Goal: Task Accomplishment & Management: Complete application form

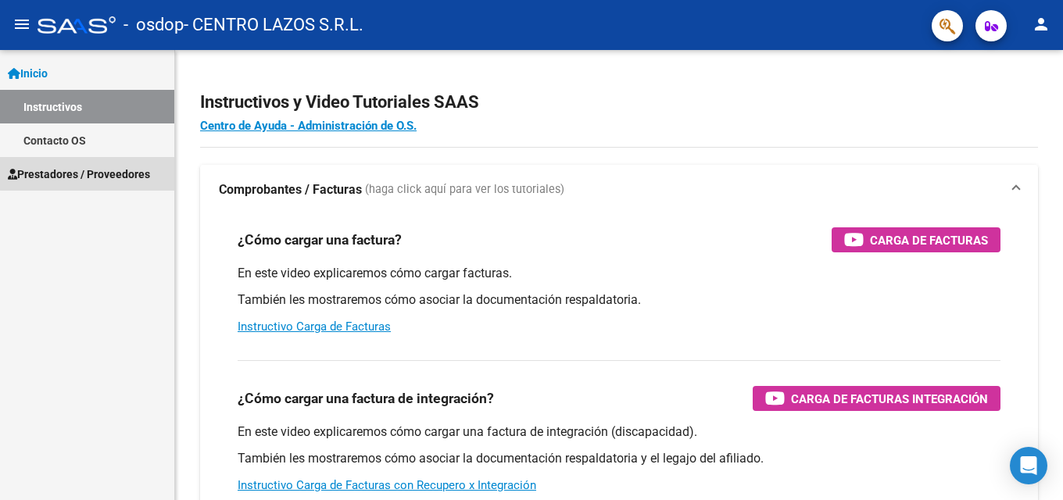
click at [102, 173] on span "Prestadores / Proveedores" at bounding box center [79, 174] width 142 height 17
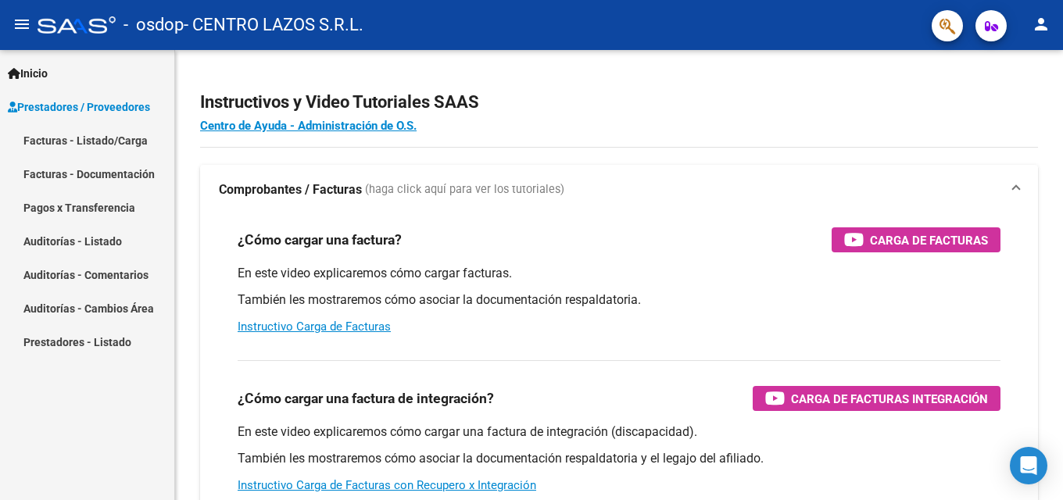
click at [112, 146] on link "Facturas - Listado/Carga" at bounding box center [87, 141] width 174 height 34
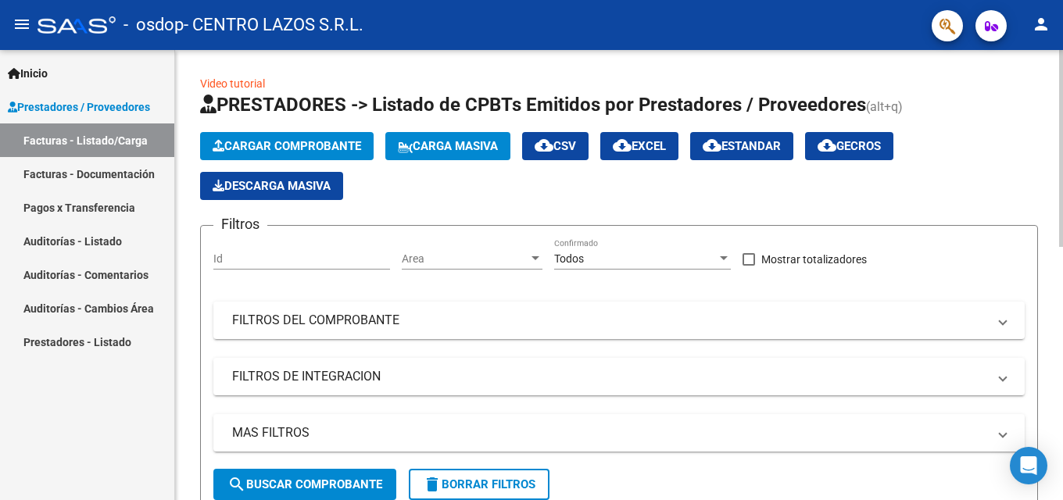
click at [304, 148] on span "Cargar Comprobante" at bounding box center [287, 146] width 149 height 14
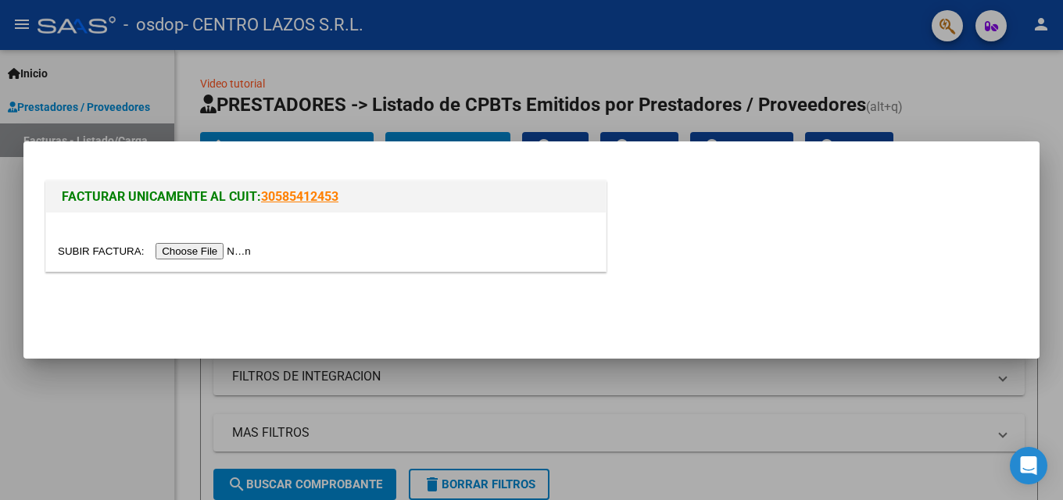
click at [205, 244] on input "file" at bounding box center [157, 251] width 198 height 16
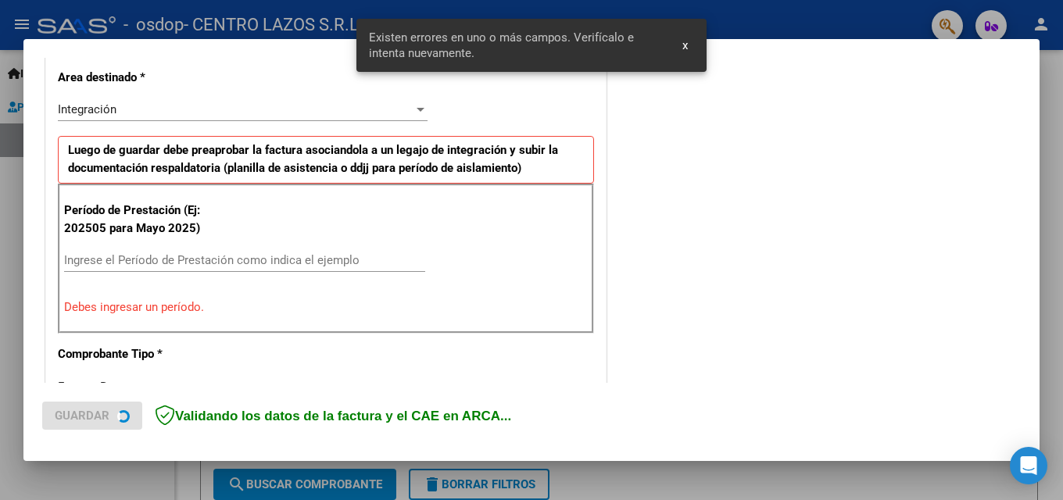
scroll to position [382, 0]
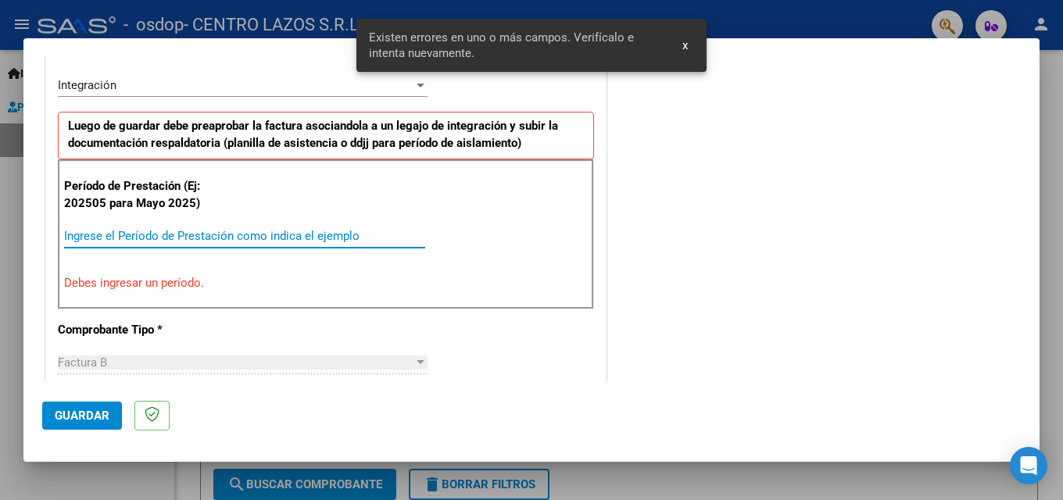
click at [99, 238] on input "Ingrese el Período de Prestación como indica el ejemplo" at bounding box center [244, 236] width 361 height 14
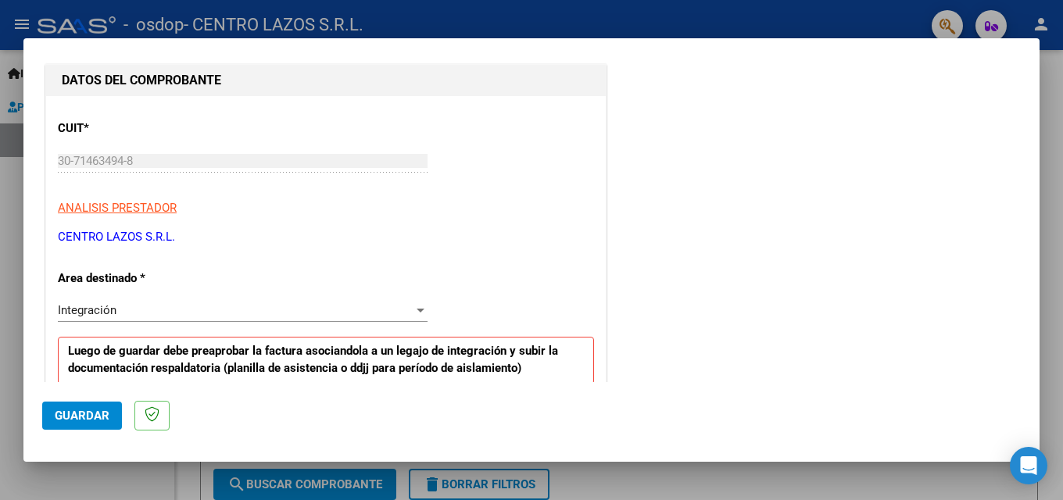
scroll to position [0, 0]
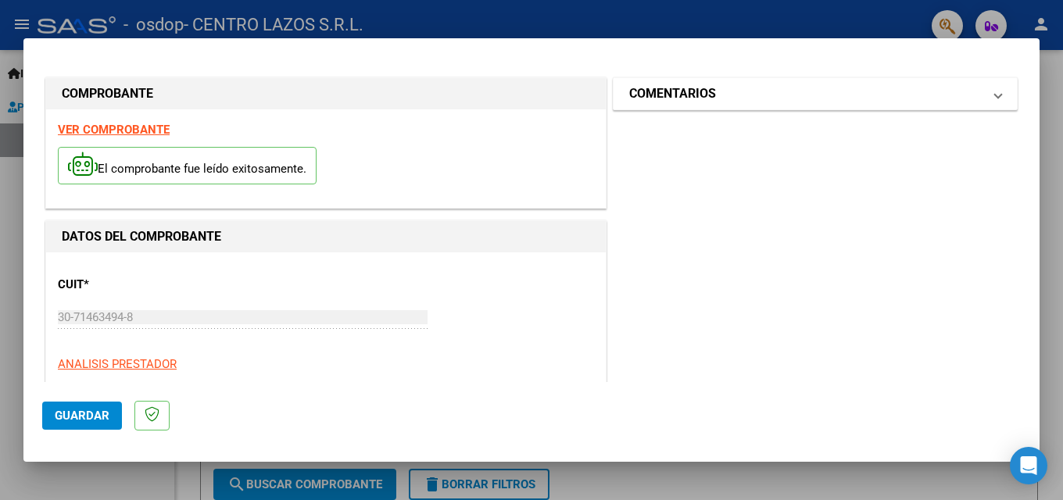
type input "202508"
click at [672, 94] on h1 "COMENTARIOS" at bounding box center [672, 93] width 87 height 19
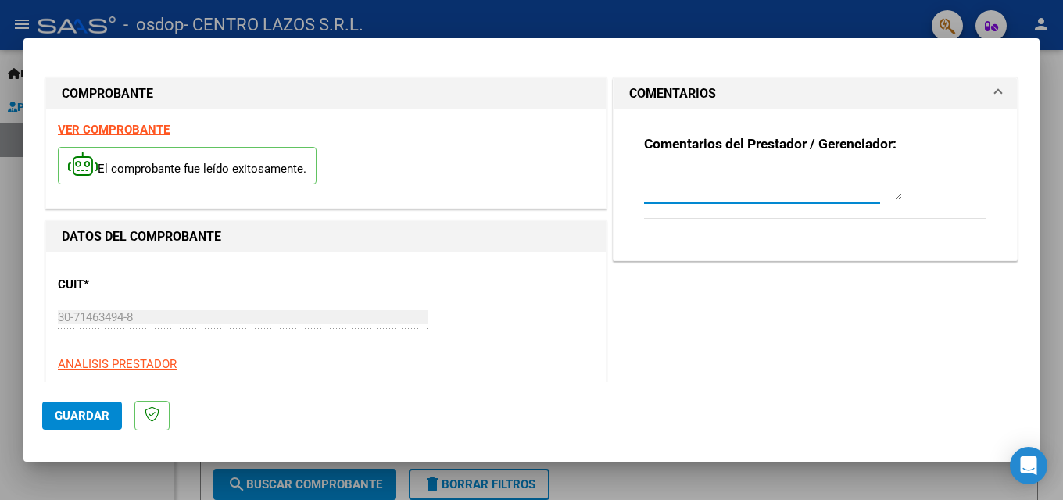
click at [670, 199] on textarea at bounding box center [773, 184] width 258 height 31
type textarea "d"
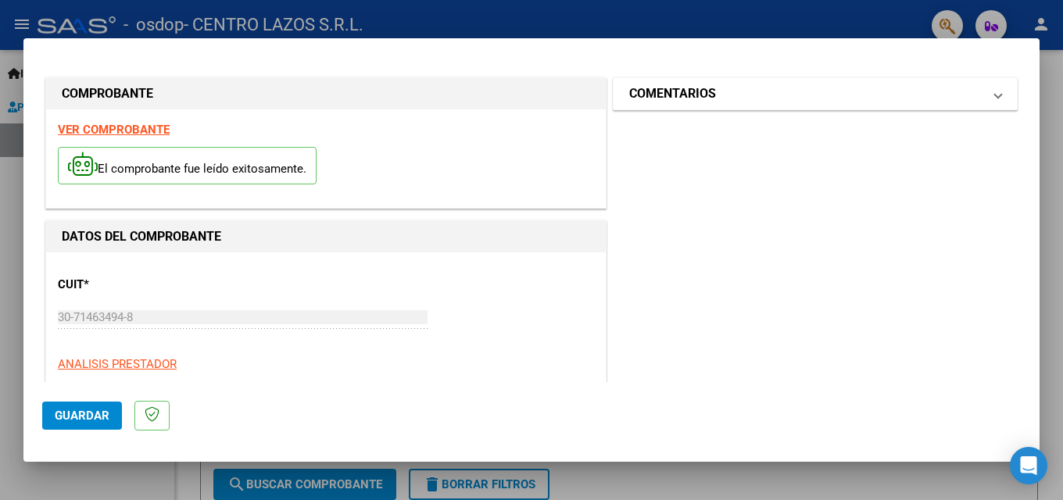
click at [640, 88] on h1 "COMENTARIOS" at bounding box center [672, 93] width 87 height 19
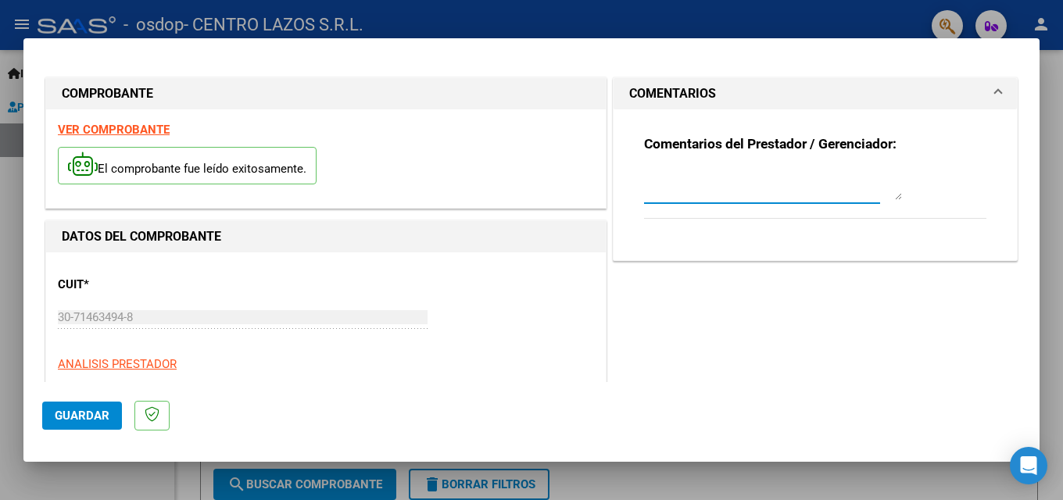
click at [650, 185] on textarea at bounding box center [773, 184] width 258 height 31
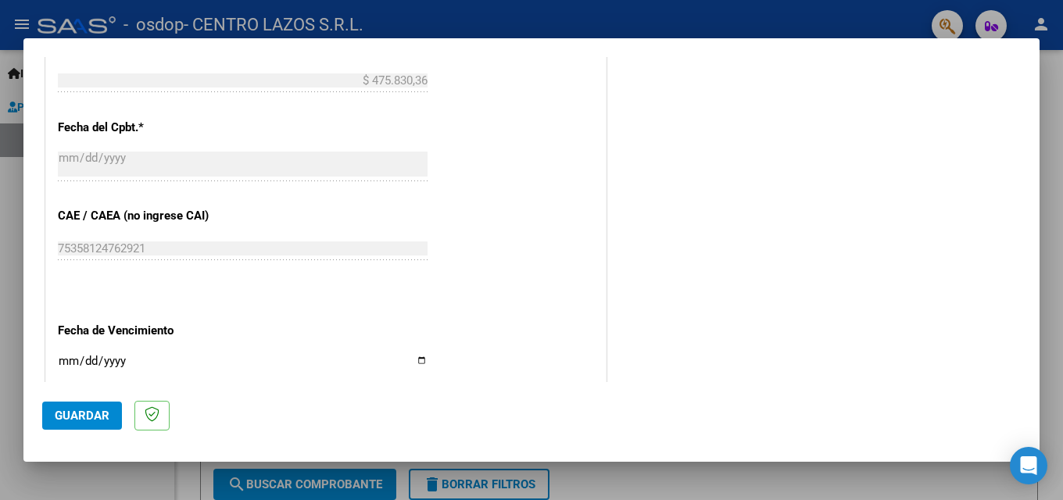
scroll to position [1016, 0]
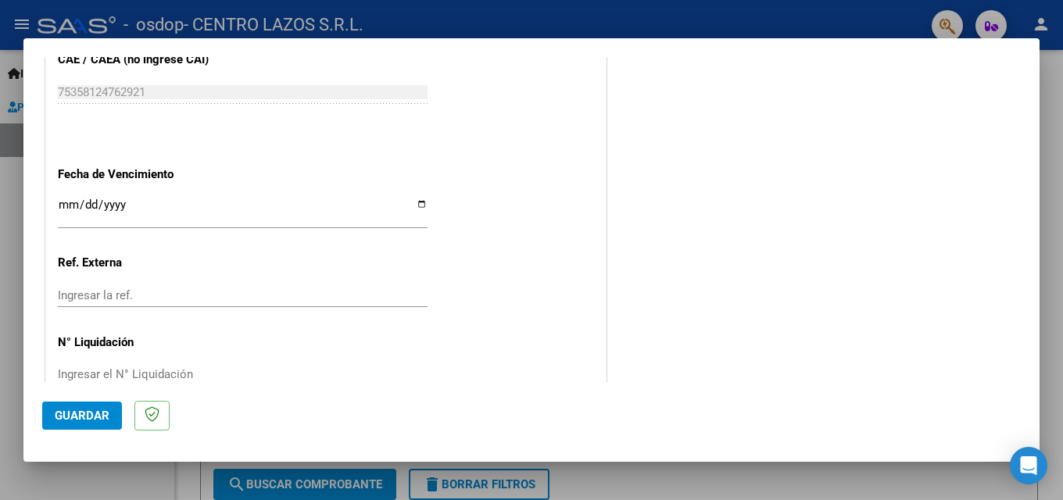
type textarea "[PERSON_NAME] FACT 13372 AGOSTO 2025 INTEGRACION ESCOLAR"
click at [417, 202] on input "Ingresar la fecha" at bounding box center [243, 211] width 370 height 25
type input "[DATE]"
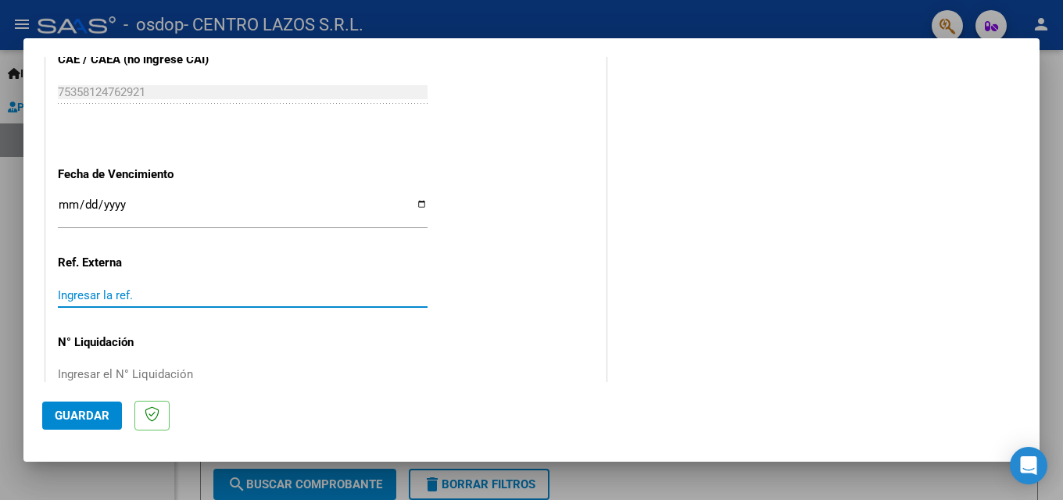
click at [245, 296] on input "Ingresar la ref." at bounding box center [243, 295] width 370 height 14
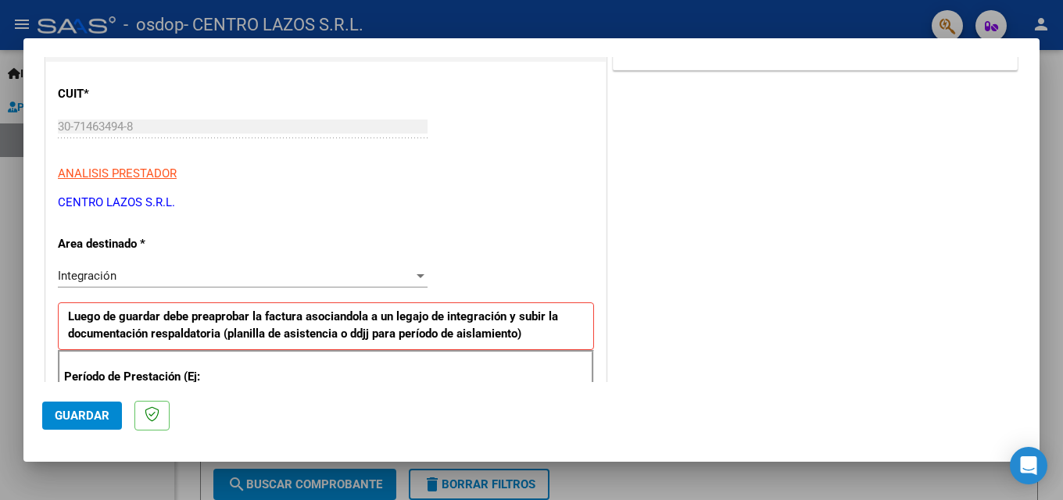
scroll to position [269, 0]
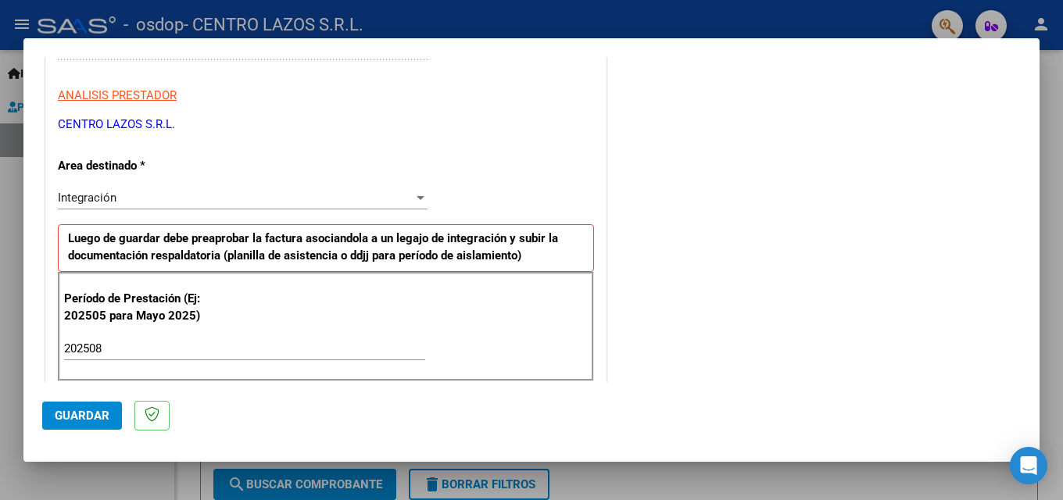
click at [66, 418] on span "Guardar" at bounding box center [82, 416] width 55 height 14
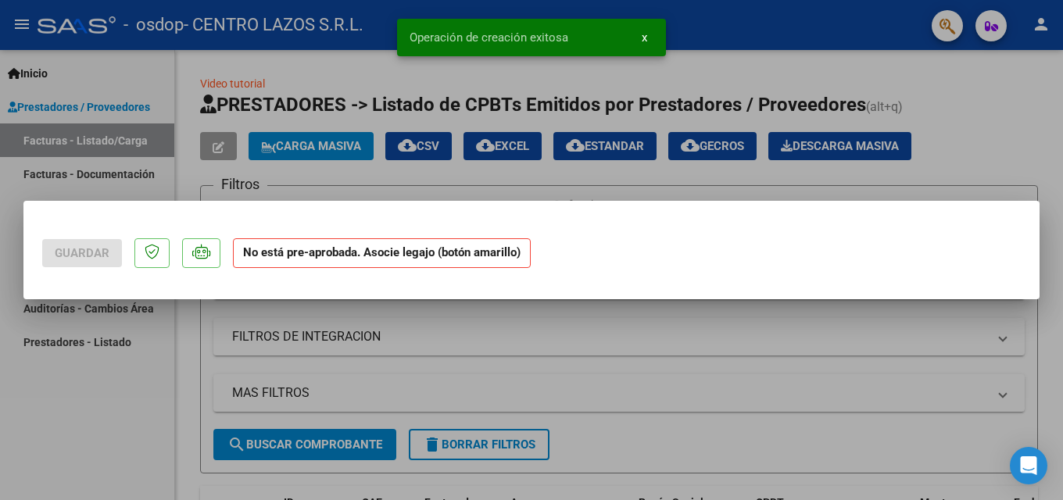
scroll to position [0, 0]
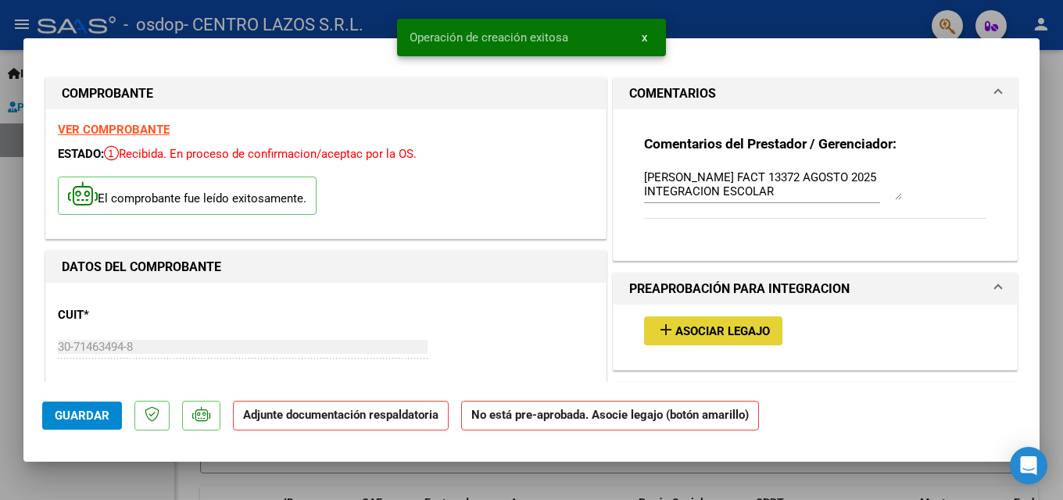
click at [720, 332] on span "Asociar Legajo" at bounding box center [723, 331] width 95 height 14
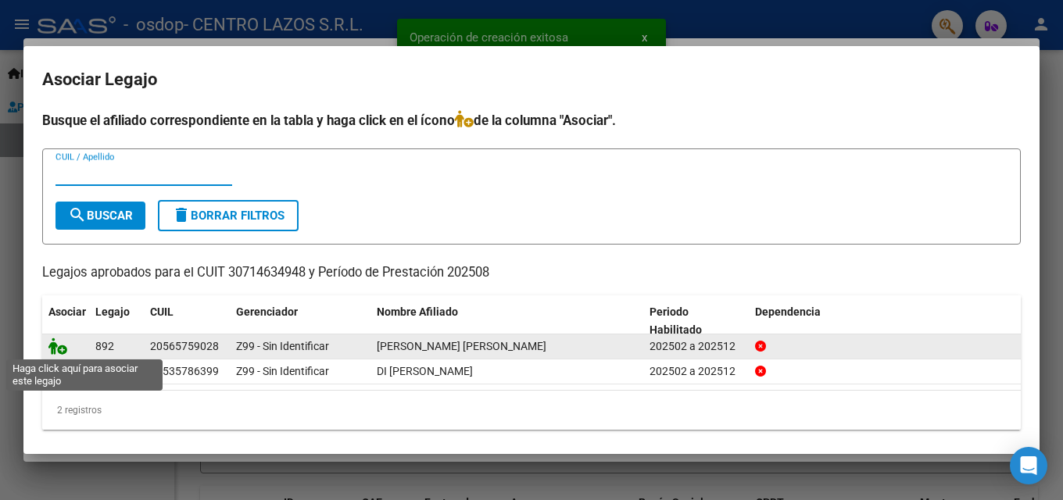
click at [57, 351] on icon at bounding box center [57, 346] width 19 height 17
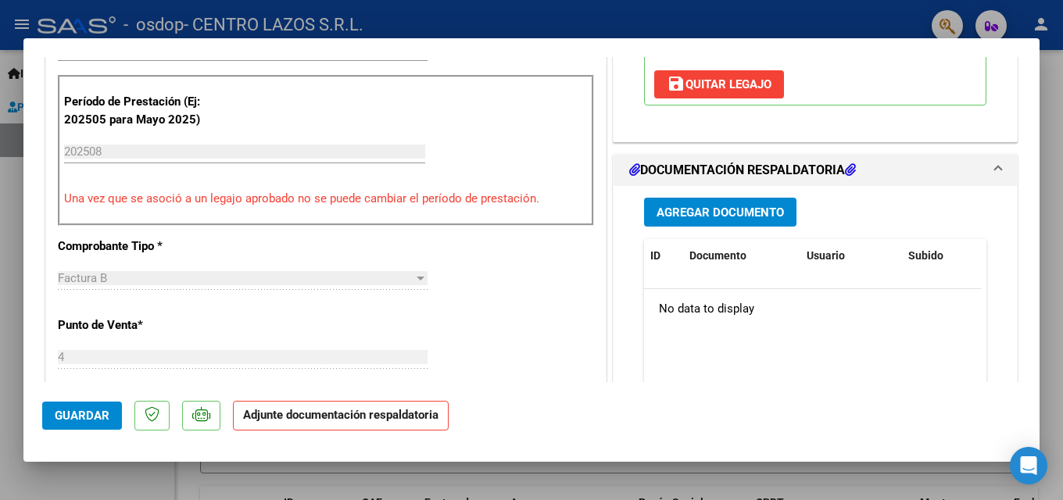
scroll to position [469, 0]
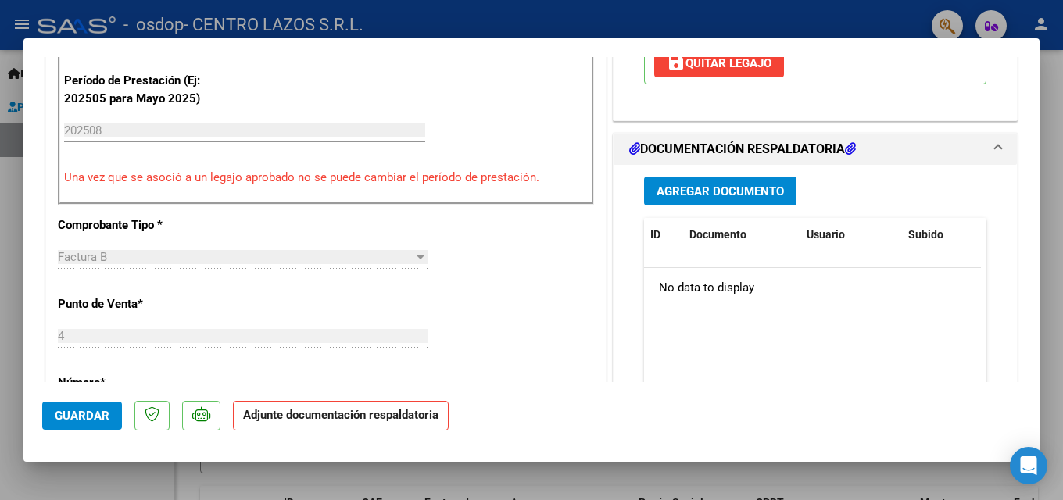
click at [740, 195] on span "Agregar Documento" at bounding box center [720, 192] width 127 height 14
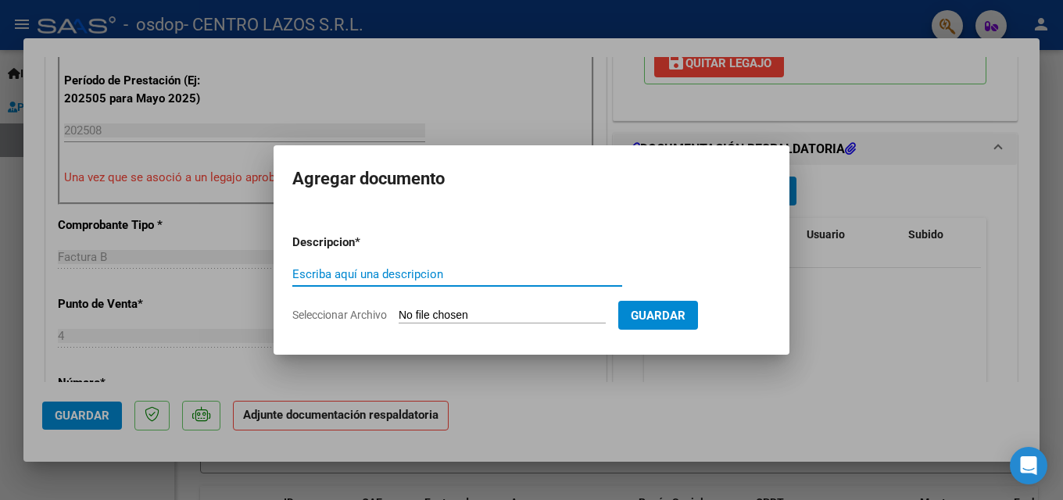
click at [316, 278] on input "Escriba aquí una descripcion" at bounding box center [457, 274] width 330 height 14
type input "[PERSON_NAME] PA [PERSON_NAME] 25"
click at [496, 306] on form "Descripcion * [PERSON_NAME] PA [PERSON_NAME] 25 Escriba aquí una descripcion Se…" at bounding box center [531, 279] width 478 height 114
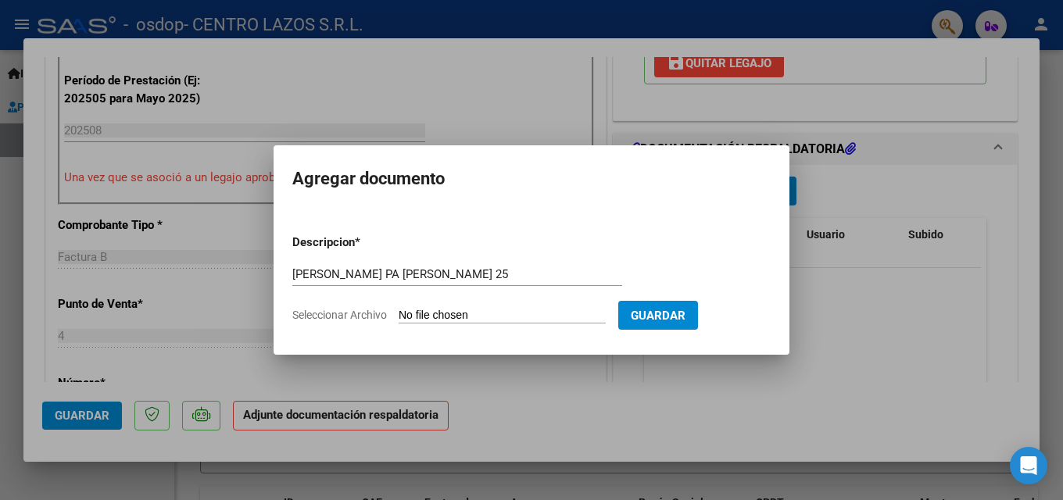
click at [500, 314] on input "Seleccionar Archivo" at bounding box center [502, 316] width 207 height 15
type input "C:\fakepath\[PERSON_NAME] [GEOGRAPHIC_DATA] [PERSON_NAME] 25.pdf"
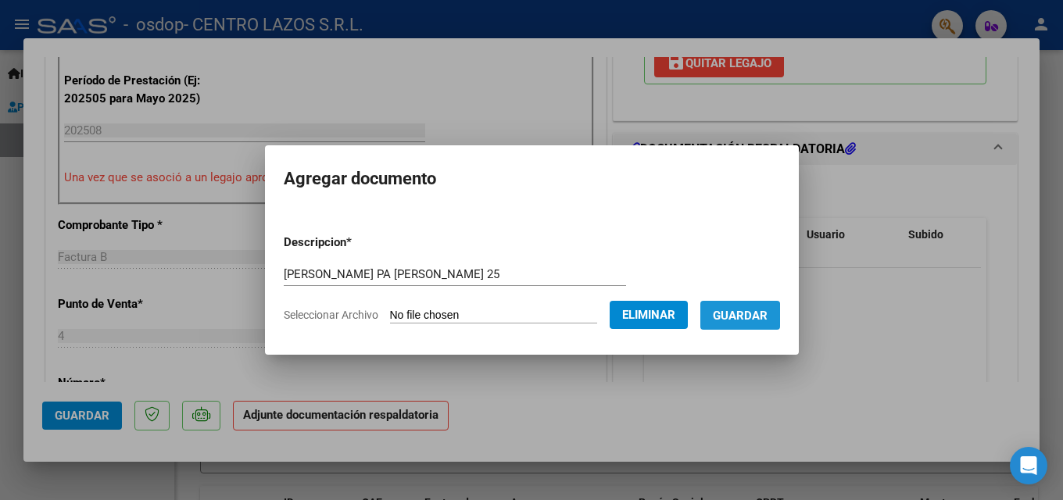
click at [741, 321] on span "Guardar" at bounding box center [740, 316] width 55 height 14
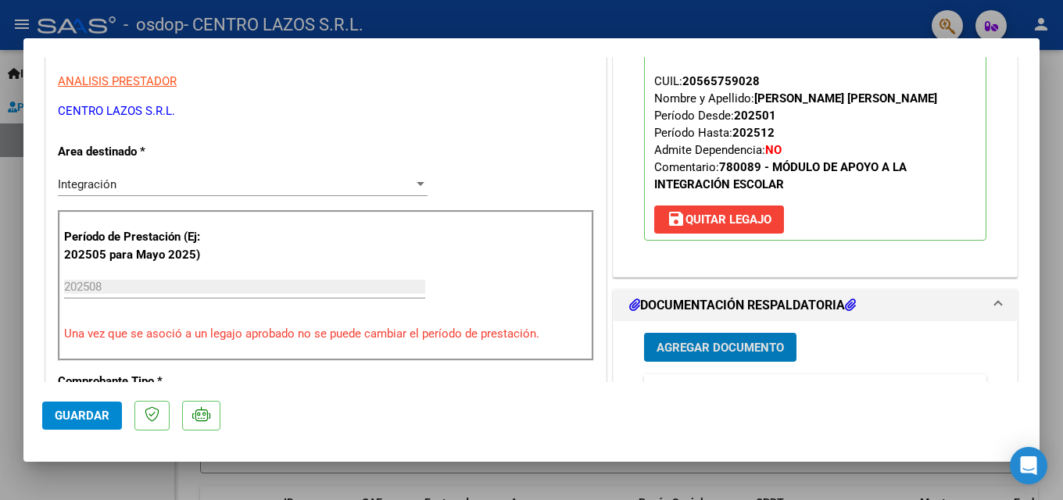
scroll to position [0, 0]
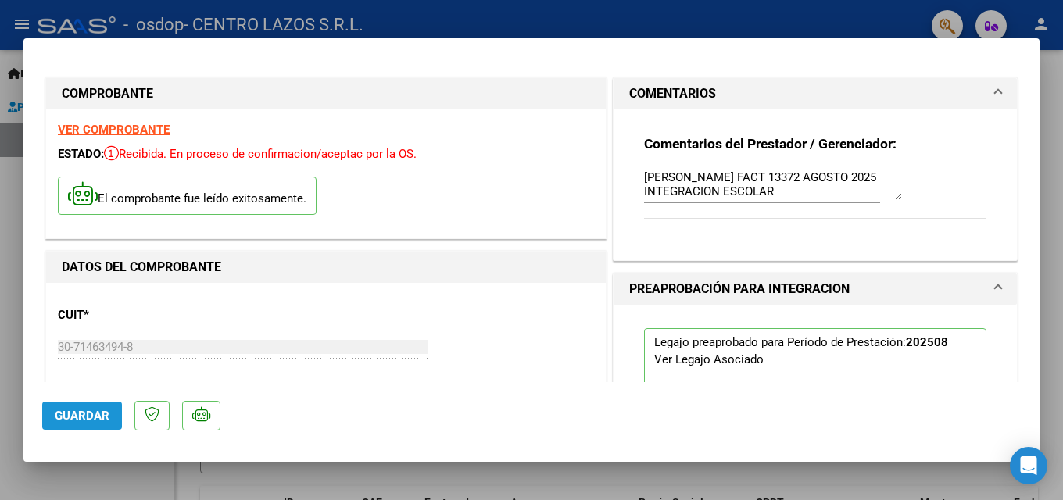
click at [71, 423] on button "Guardar" at bounding box center [82, 416] width 80 height 28
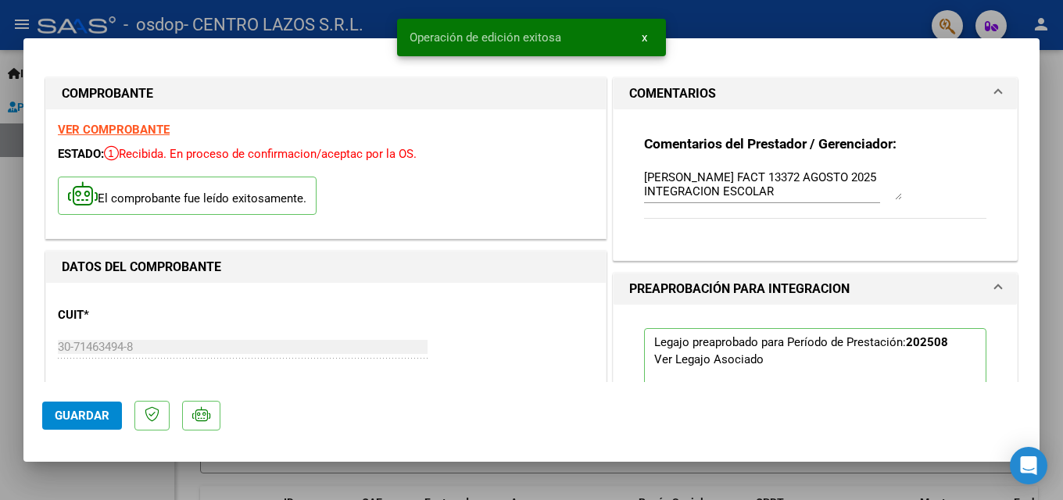
click at [42, 471] on div at bounding box center [531, 250] width 1063 height 500
